Goal: Information Seeking & Learning: Check status

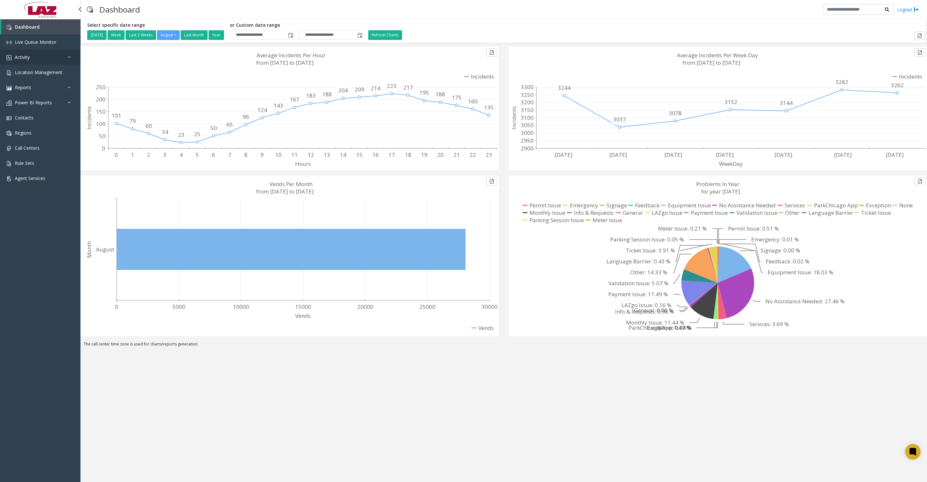
click at [25, 65] on link "Activity" at bounding box center [40, 57] width 81 height 15
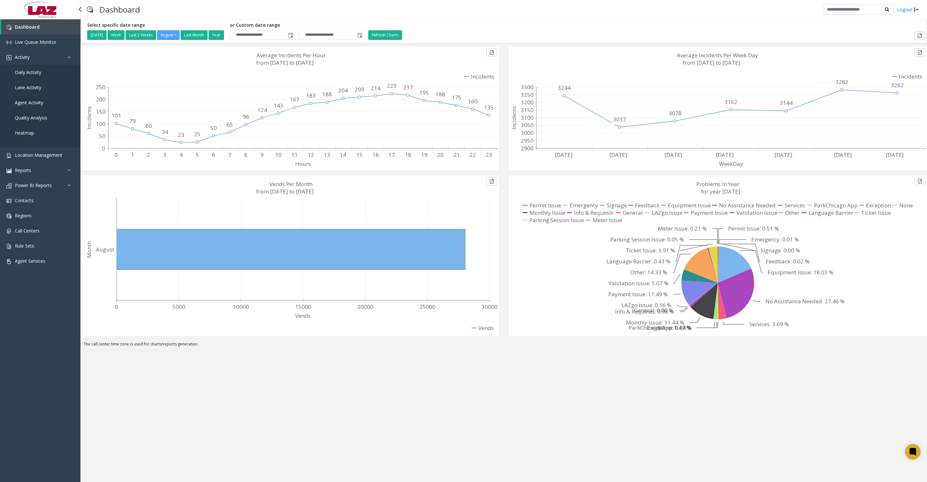
click at [26, 75] on span "Daily Activity" at bounding box center [28, 72] width 26 height 6
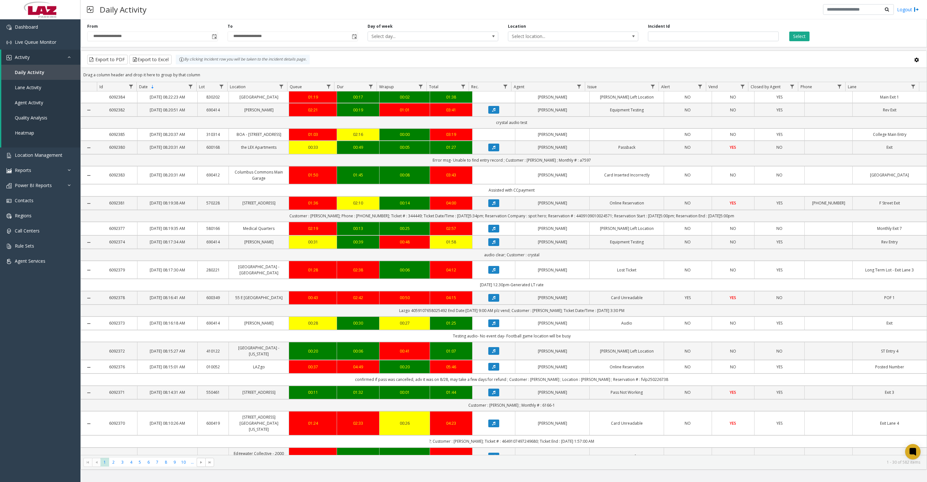
click at [211, 42] on span "Toggle popup" at bounding box center [214, 36] width 7 height 10
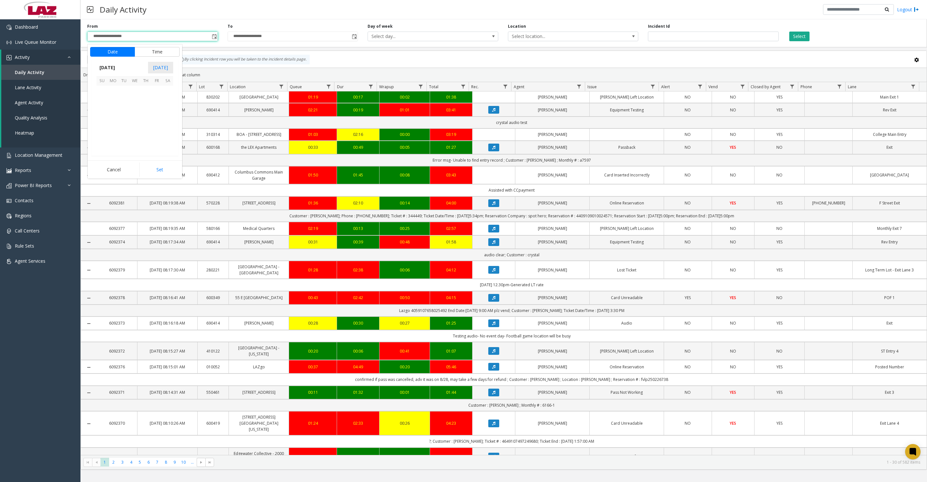
scroll to position [115452, 0]
click at [153, 141] on span "29" at bounding box center [156, 135] width 11 height 11
click at [158, 175] on button "Set" at bounding box center [159, 170] width 41 height 14
type input "**********"
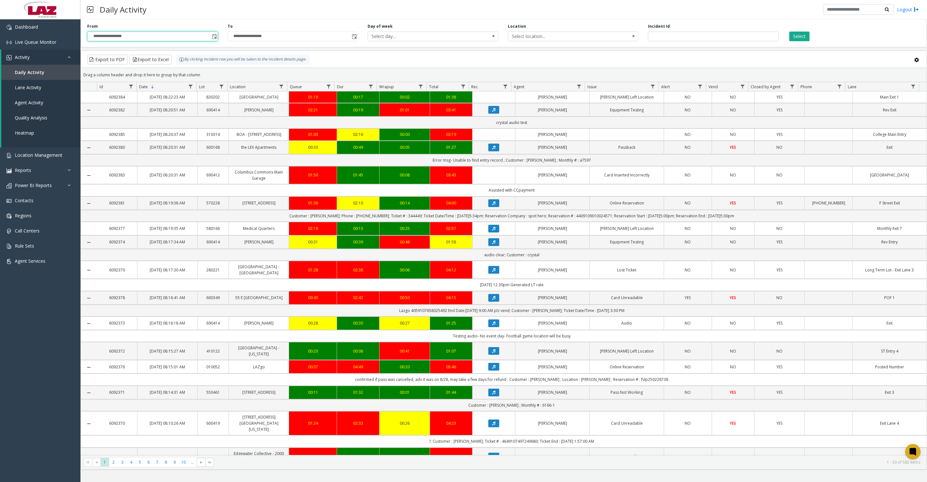
click at [357, 38] on span "Toggle popup" at bounding box center [354, 36] width 5 height 5
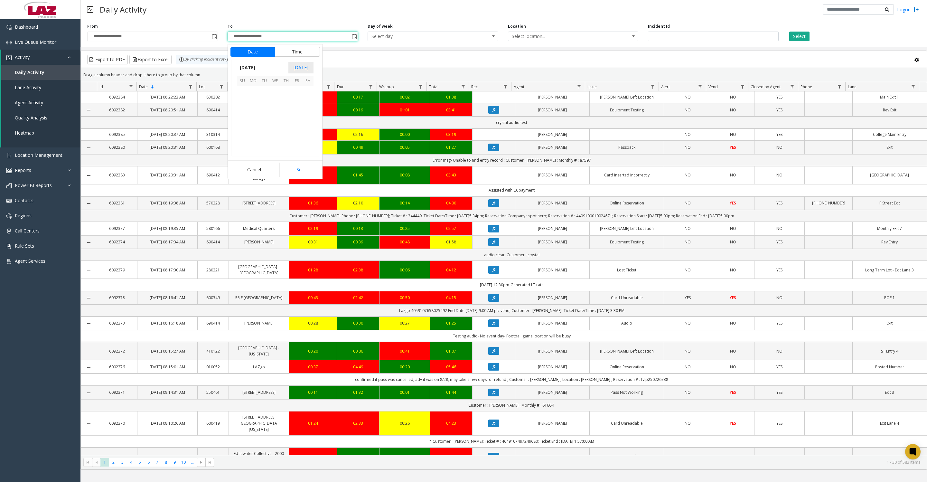
scroll to position [10, 0]
click at [295, 141] on span "29" at bounding box center [297, 135] width 11 height 11
click at [296, 173] on button "Set" at bounding box center [300, 170] width 41 height 14
type input "**********"
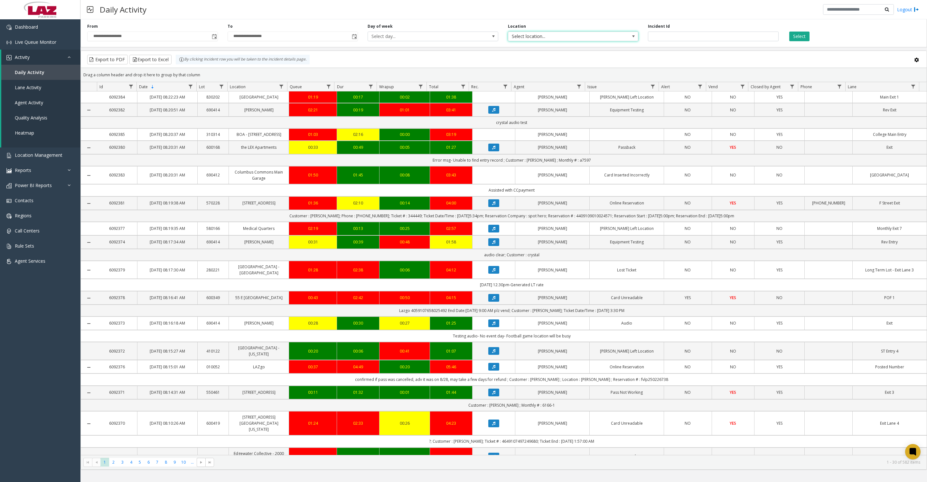
click at [547, 41] on span "Select location..." at bounding box center [561, 36] width 104 height 9
type input "***"
click at [550, 74] on li "090255 NYC Housing Authority" at bounding box center [573, 73] width 128 height 9
click at [806, 38] on button "Select" at bounding box center [800, 37] width 20 height 10
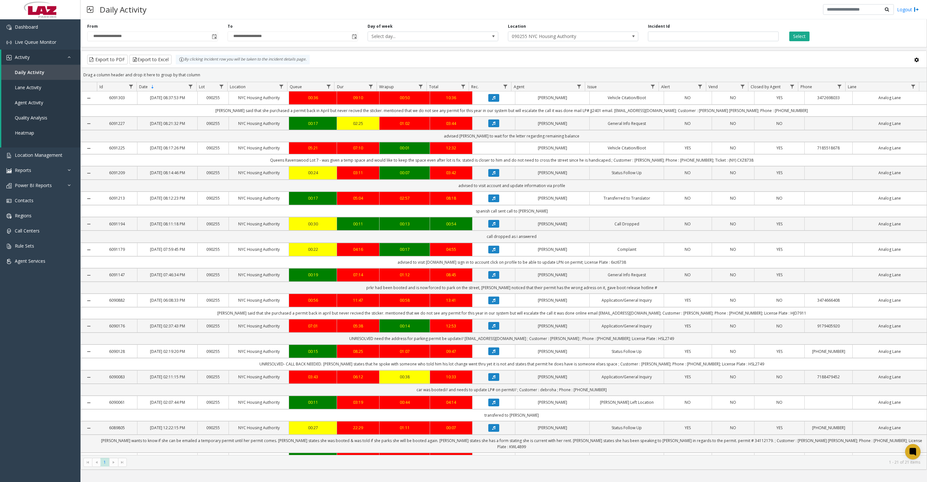
click at [579, 89] on span "Data table" at bounding box center [579, 86] width 5 height 5
click at [595, 120] on input "Agent Filter" at bounding box center [607, 117] width 55 height 11
type input "***"
click button "Filter" at bounding box center [621, 177] width 26 height 14
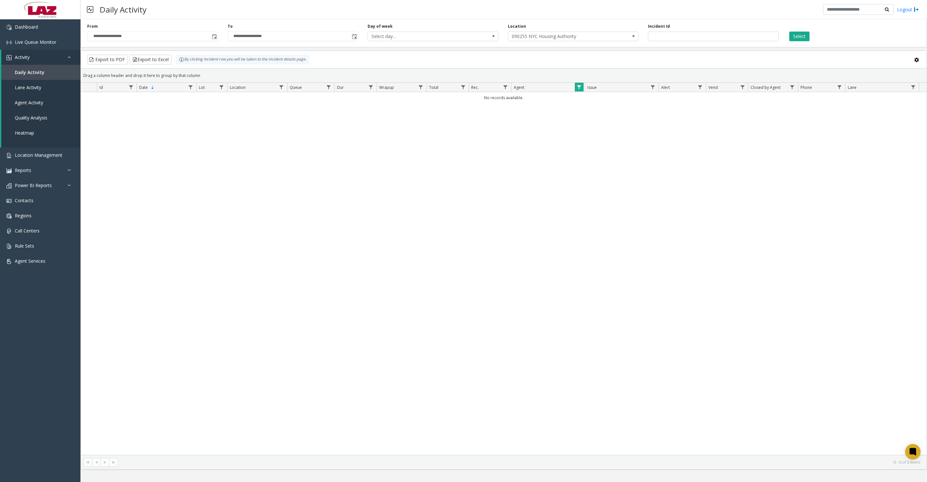
click at [577, 89] on span "Data table" at bounding box center [579, 87] width 5 height 5
click at [594, 181] on button "Clear" at bounding box center [593, 180] width 26 height 14
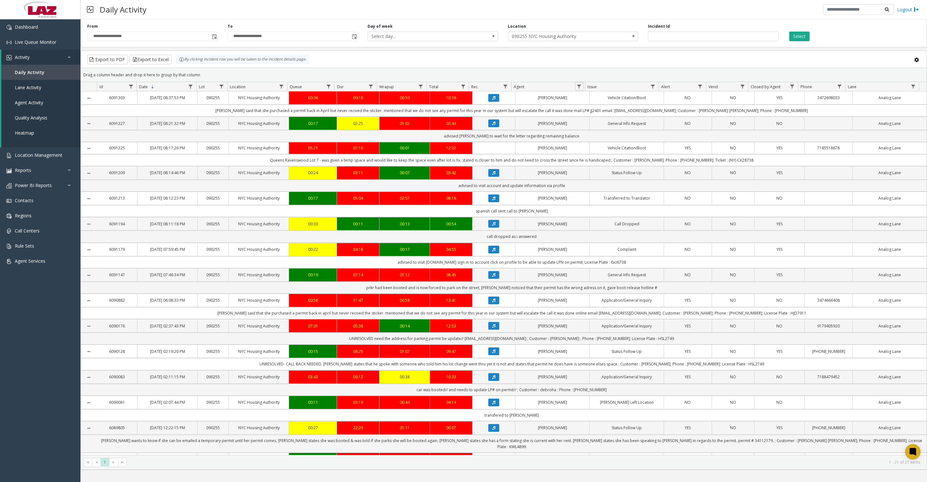
click at [214, 38] on span "Toggle popup" at bounding box center [214, 36] width 5 height 5
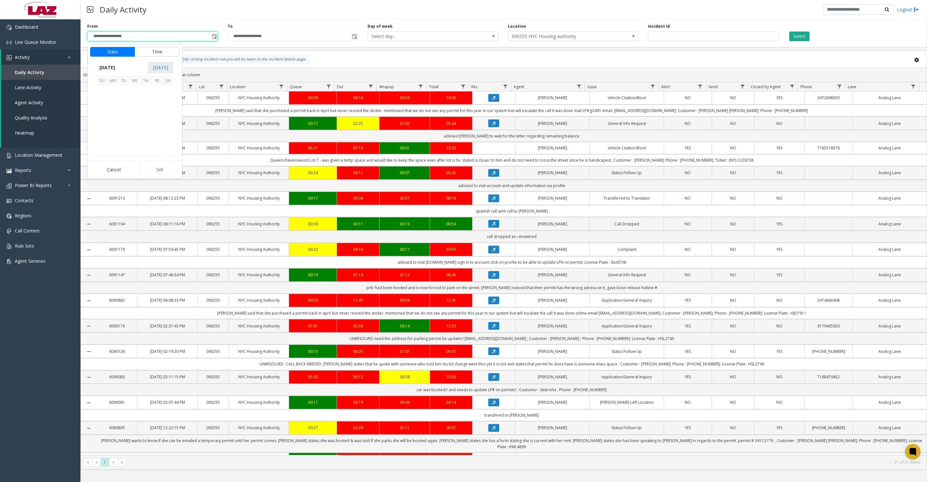
scroll to position [115452, 0]
click at [136, 140] on span "27" at bounding box center [134, 135] width 11 height 11
click at [162, 171] on button "Set" at bounding box center [159, 170] width 41 height 14
type input "**********"
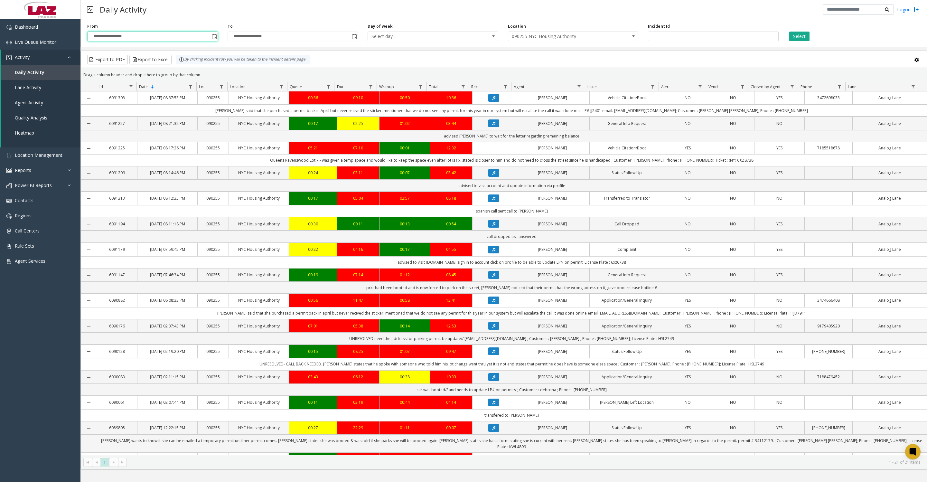
click at [800, 37] on button "Select" at bounding box center [800, 37] width 20 height 10
click at [582, 87] on span "Data table" at bounding box center [579, 86] width 5 height 5
click at [595, 117] on input "Agent Filter" at bounding box center [607, 117] width 55 height 11
type input "****"
click button "Filter" at bounding box center [621, 177] width 26 height 14
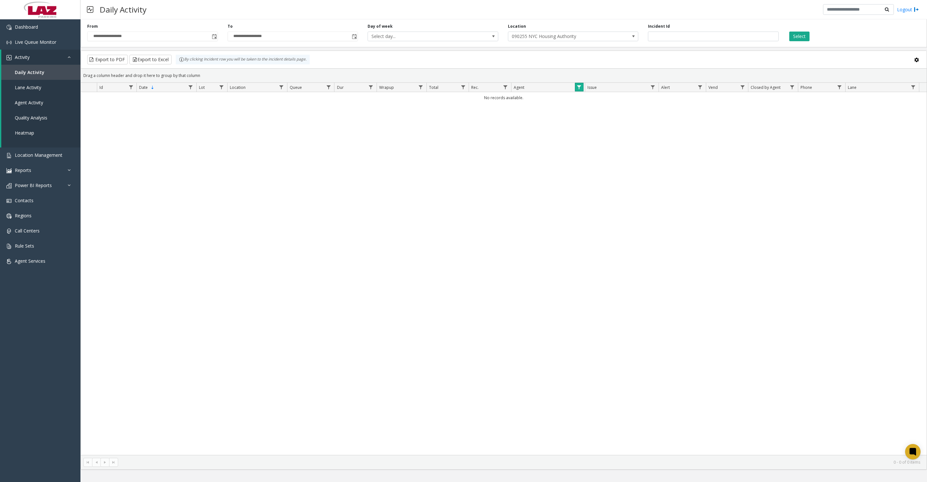
click at [581, 90] on span "Data table" at bounding box center [579, 87] width 5 height 5
click at [600, 178] on button "Clear" at bounding box center [593, 180] width 26 height 14
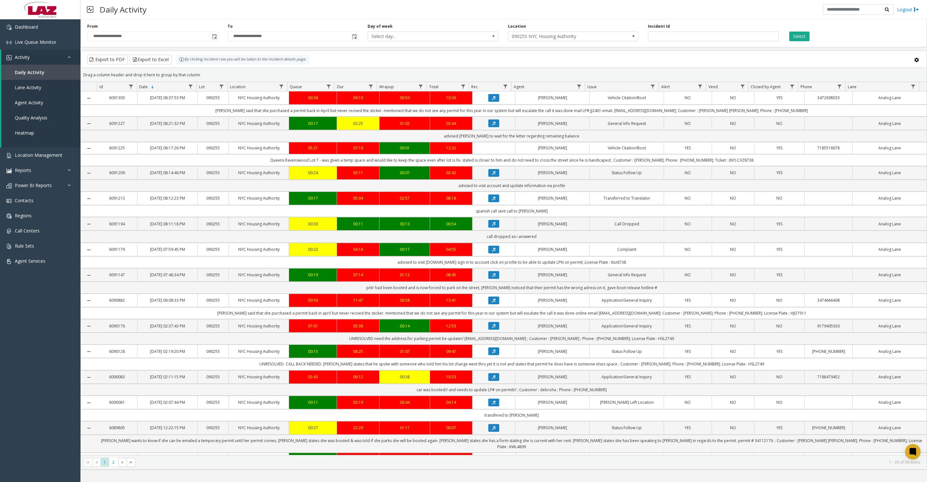
click at [633, 39] on span at bounding box center [633, 36] width 5 height 5
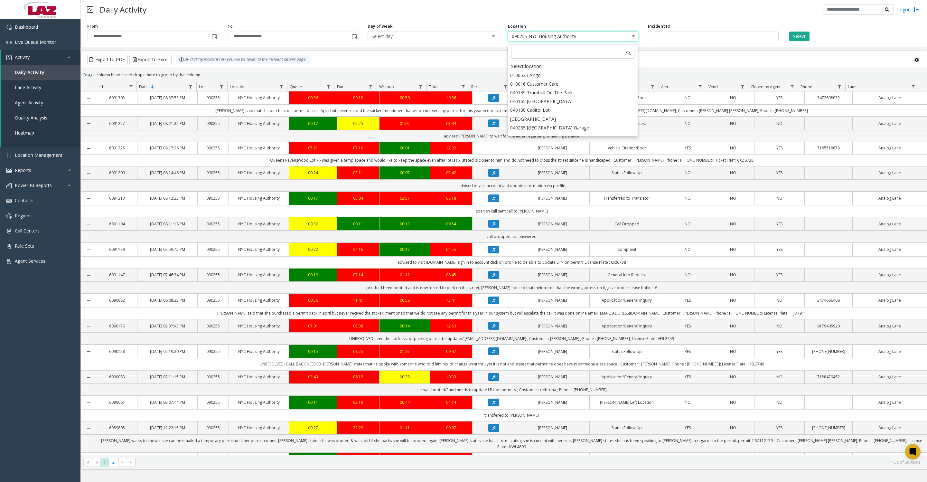
scroll to position [215, 0]
click at [591, 64] on div "Select location..." at bounding box center [573, 66] width 128 height 9
click at [794, 39] on button "Select" at bounding box center [800, 37] width 20 height 10
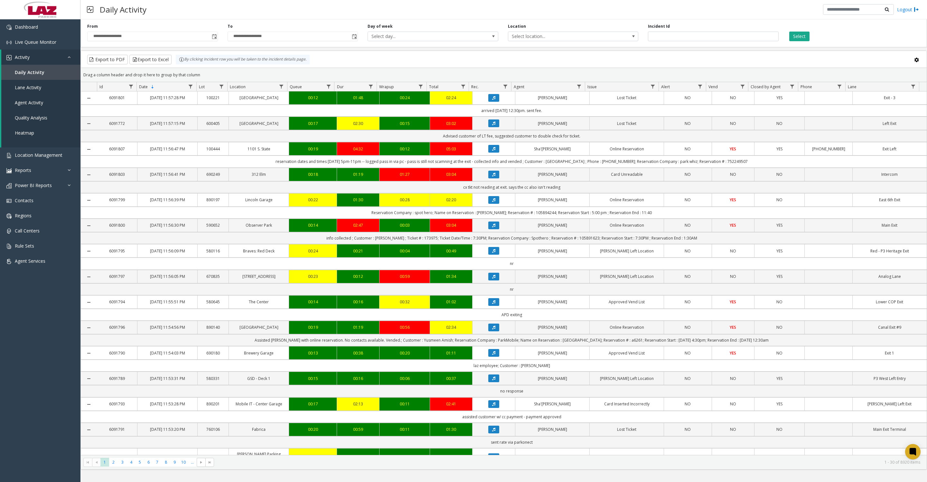
click at [580, 88] on span "Data table" at bounding box center [579, 86] width 5 height 5
click at [590, 118] on input "Agent Filter" at bounding box center [607, 117] width 55 height 11
type input "***"
click button "Filter" at bounding box center [621, 177] width 26 height 14
